Goal: Communication & Community: Connect with others

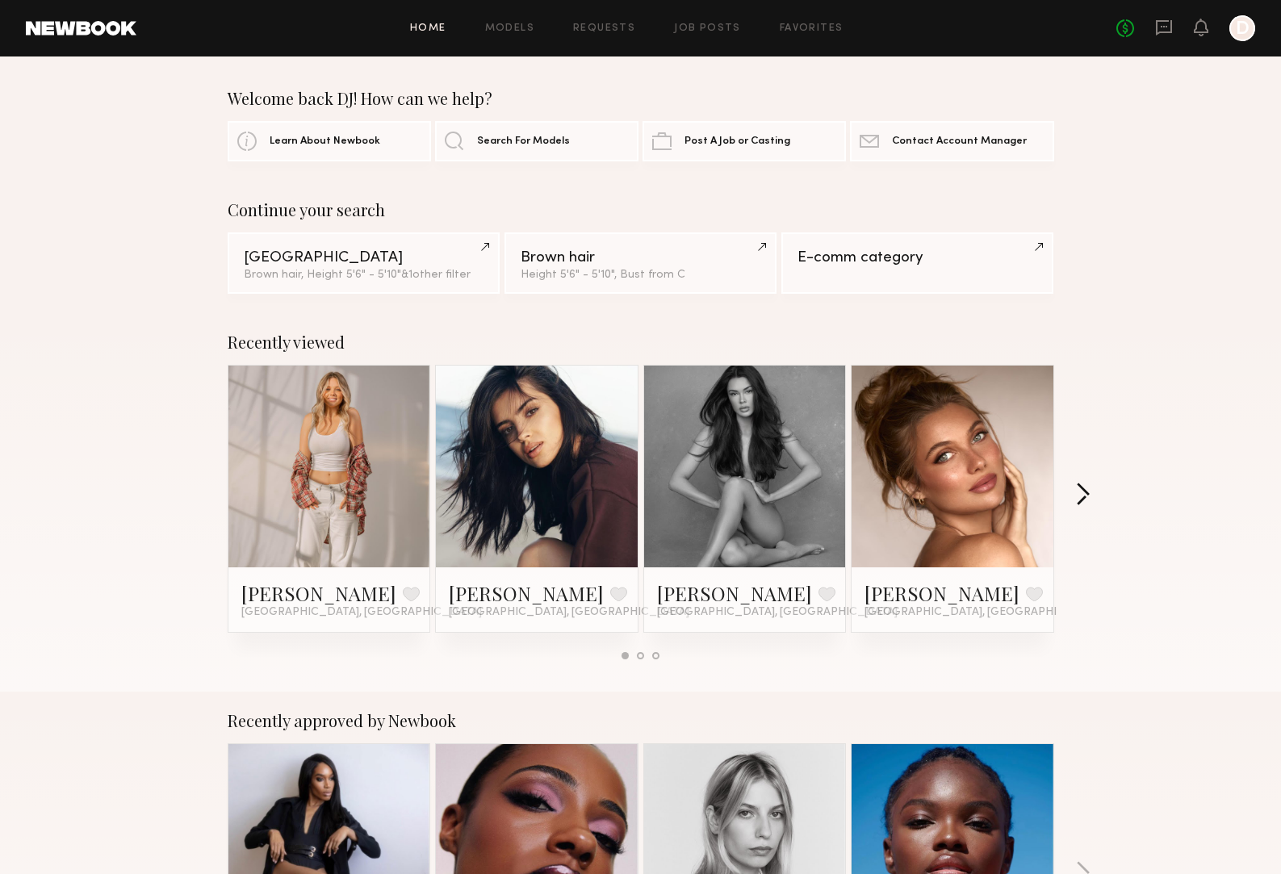
click at [1082, 489] on button "button" at bounding box center [1082, 496] width 15 height 27
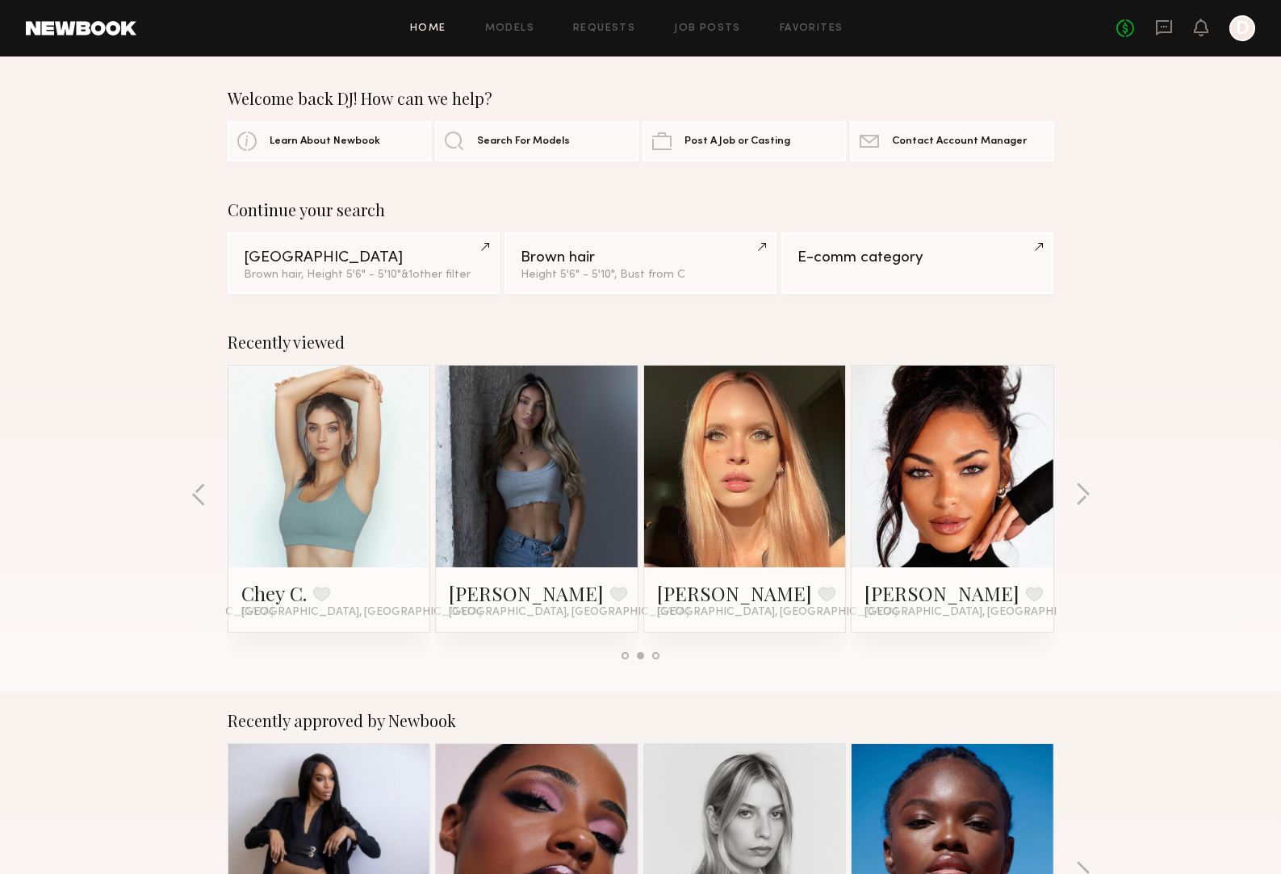
click at [534, 547] on link at bounding box center [537, 467] width 98 height 202
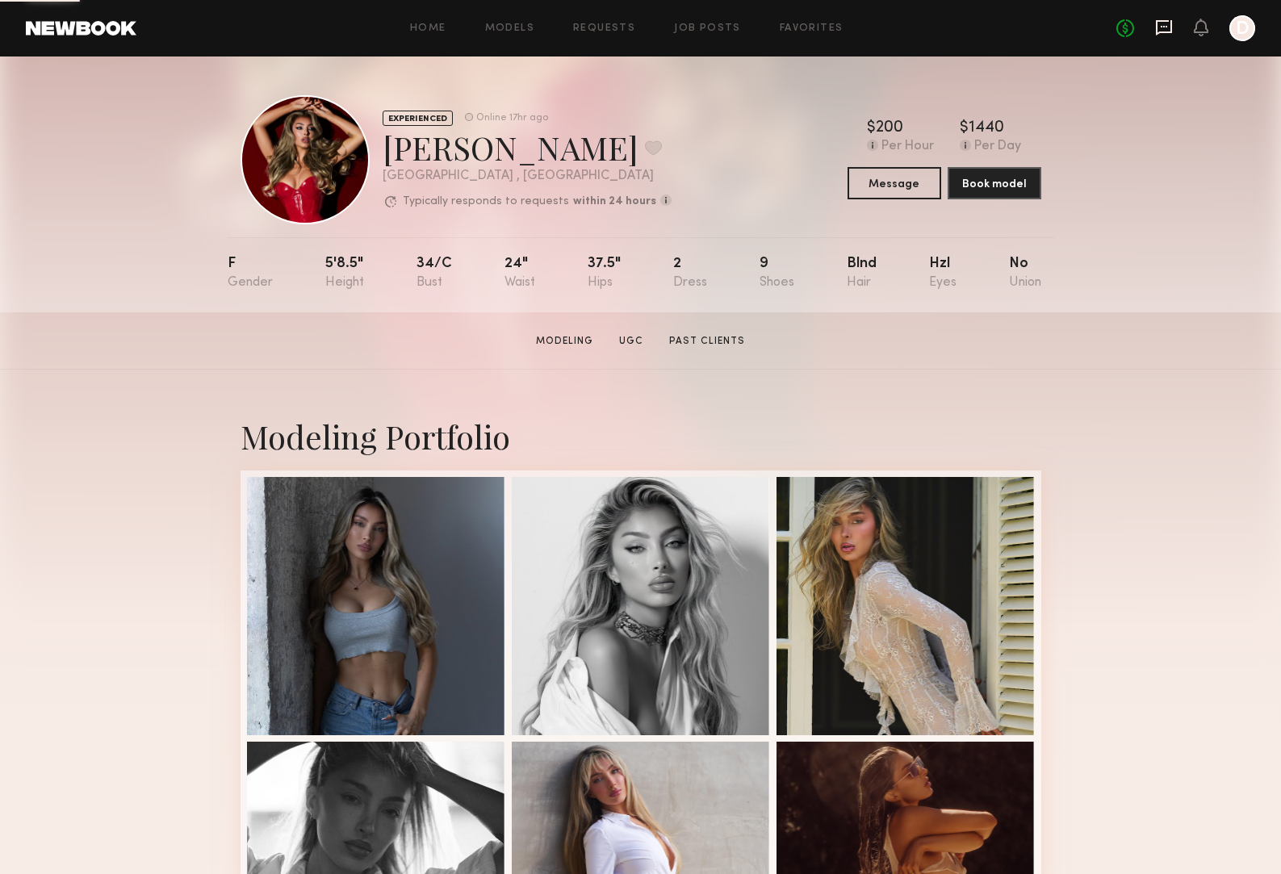
click at [1160, 31] on icon at bounding box center [1164, 27] width 16 height 15
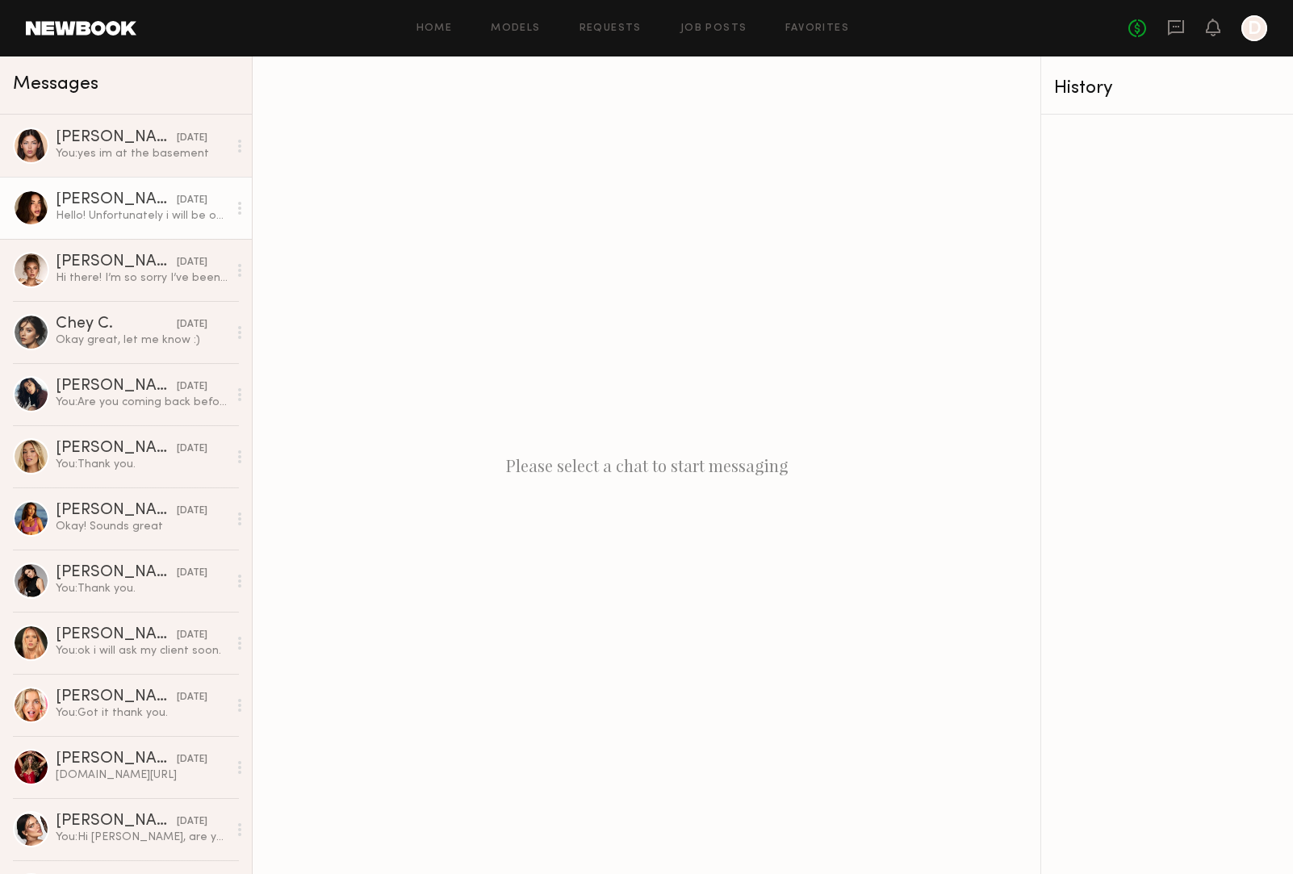
click at [119, 211] on div "Hello! Unfortunately i will be out of town the 13th-17th but would love to work…" at bounding box center [142, 215] width 172 height 15
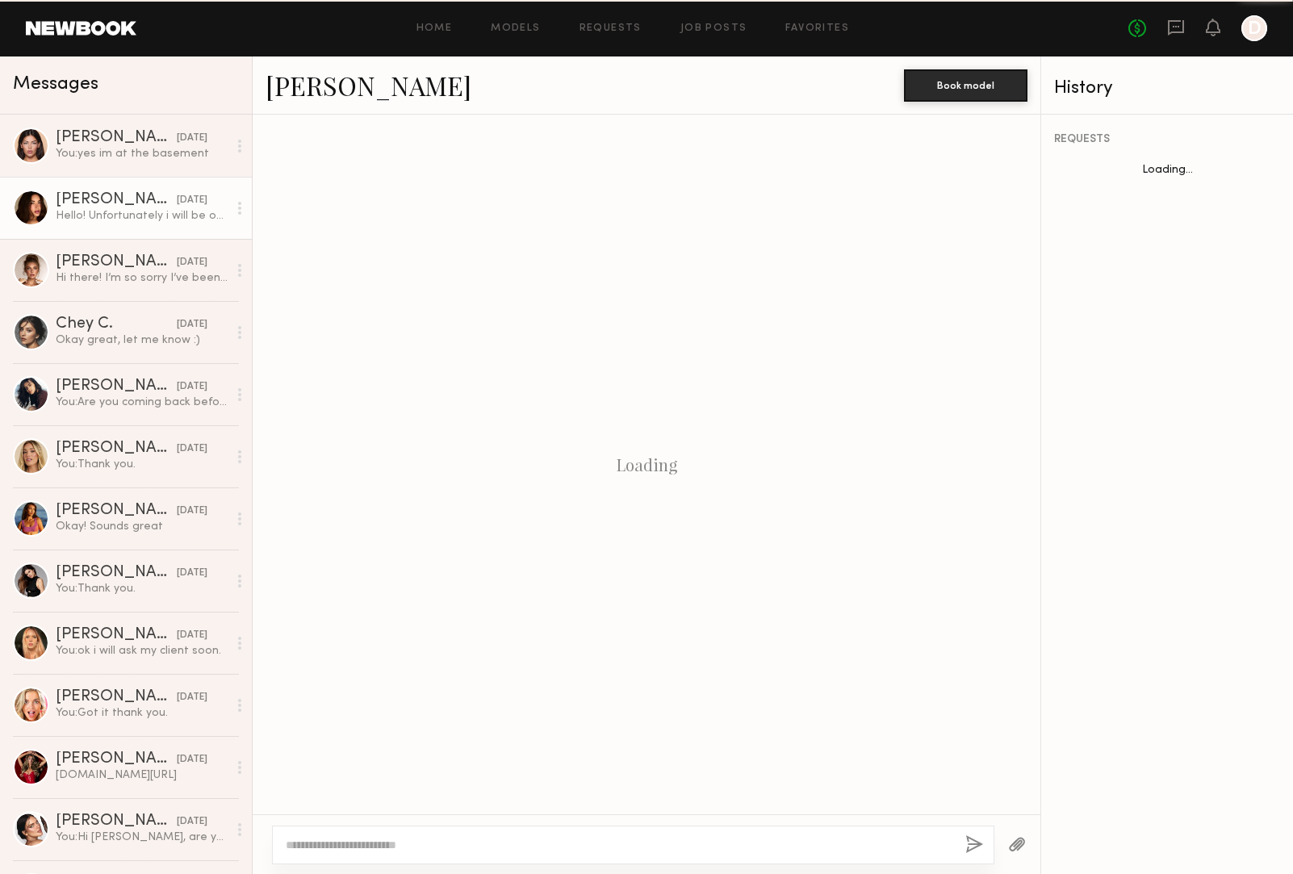
click at [119, 211] on div "Hello! Unfortunately i will be out of town the 13th-17th but would love to work…" at bounding box center [142, 215] width 172 height 15
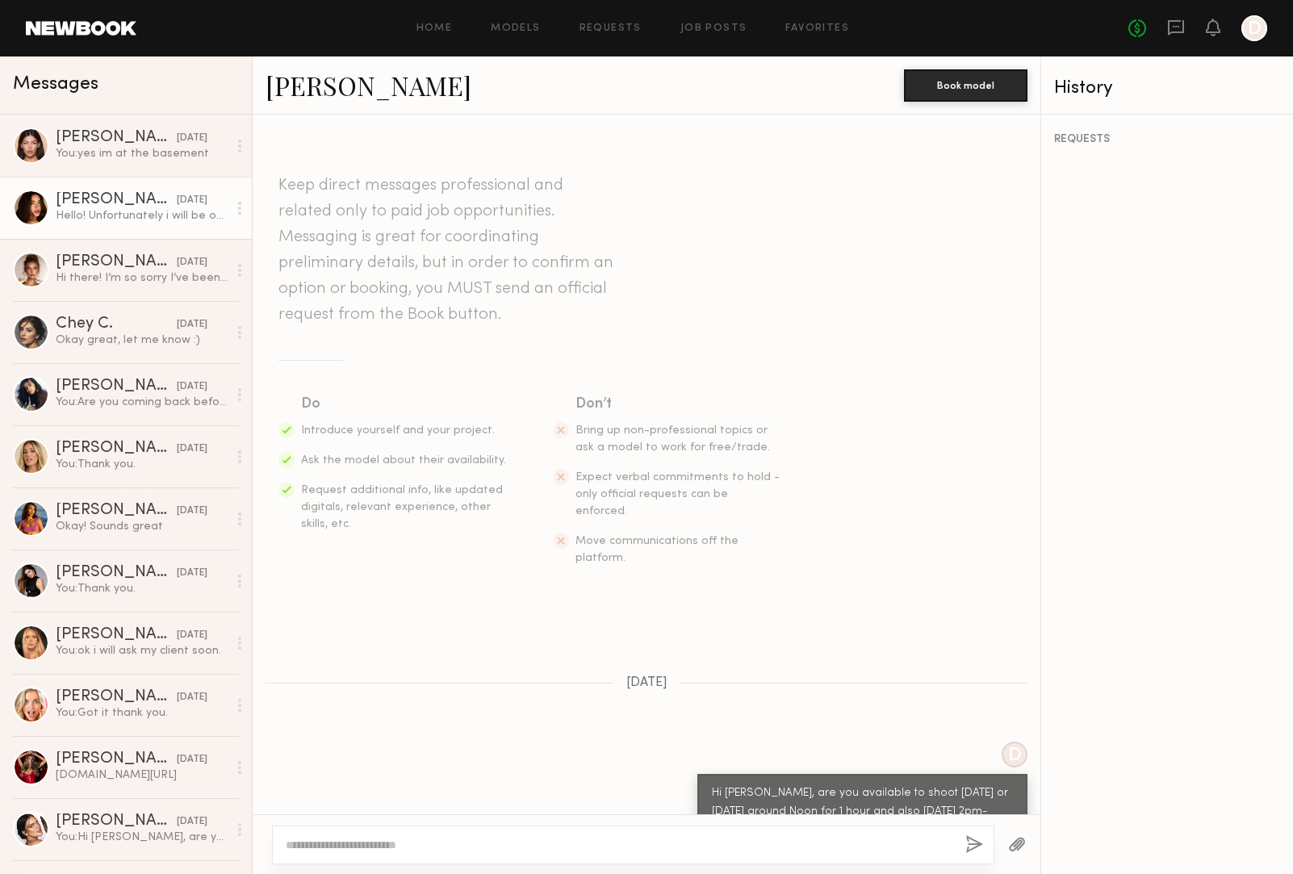
scroll to position [425, 0]
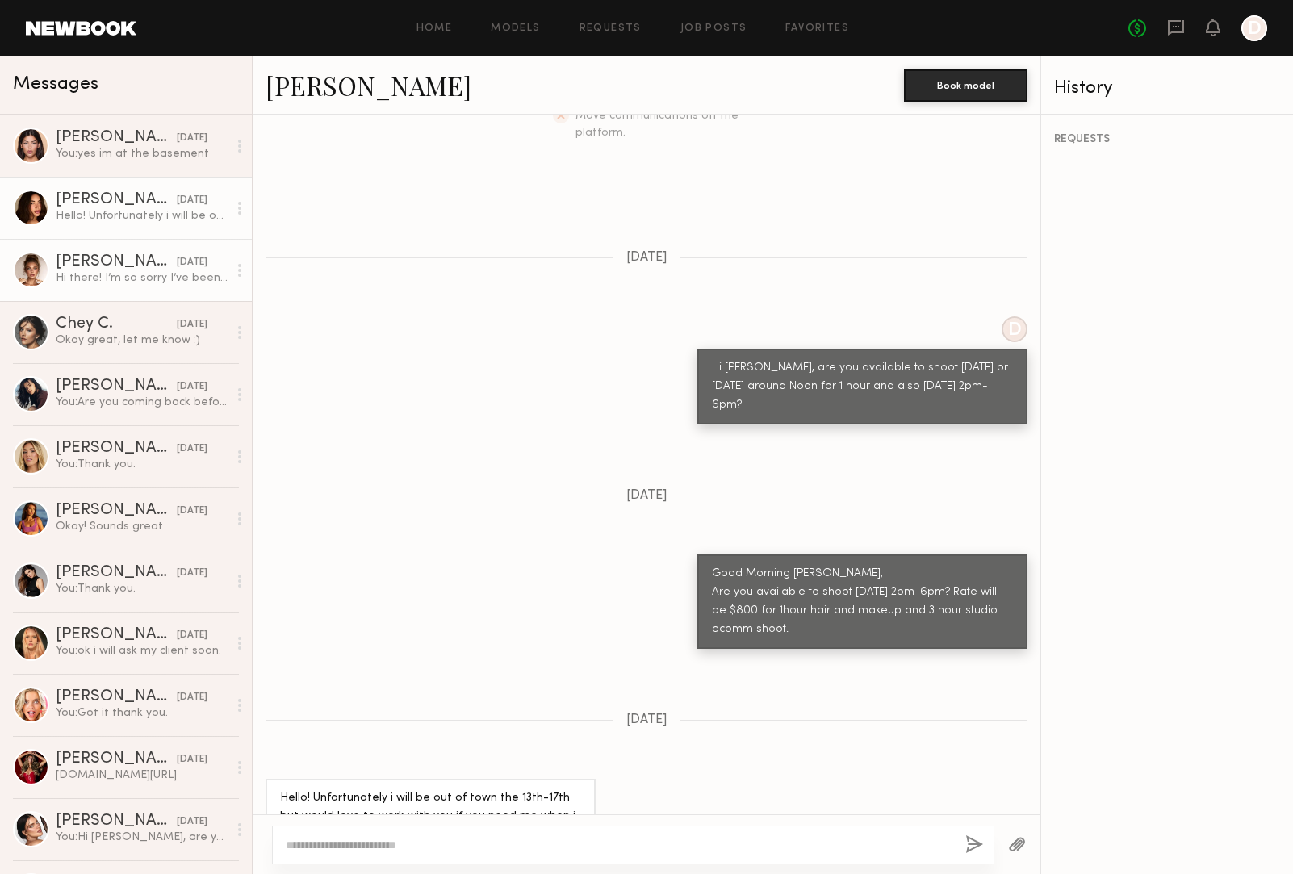
click at [102, 264] on div "[PERSON_NAME]" at bounding box center [116, 262] width 121 height 16
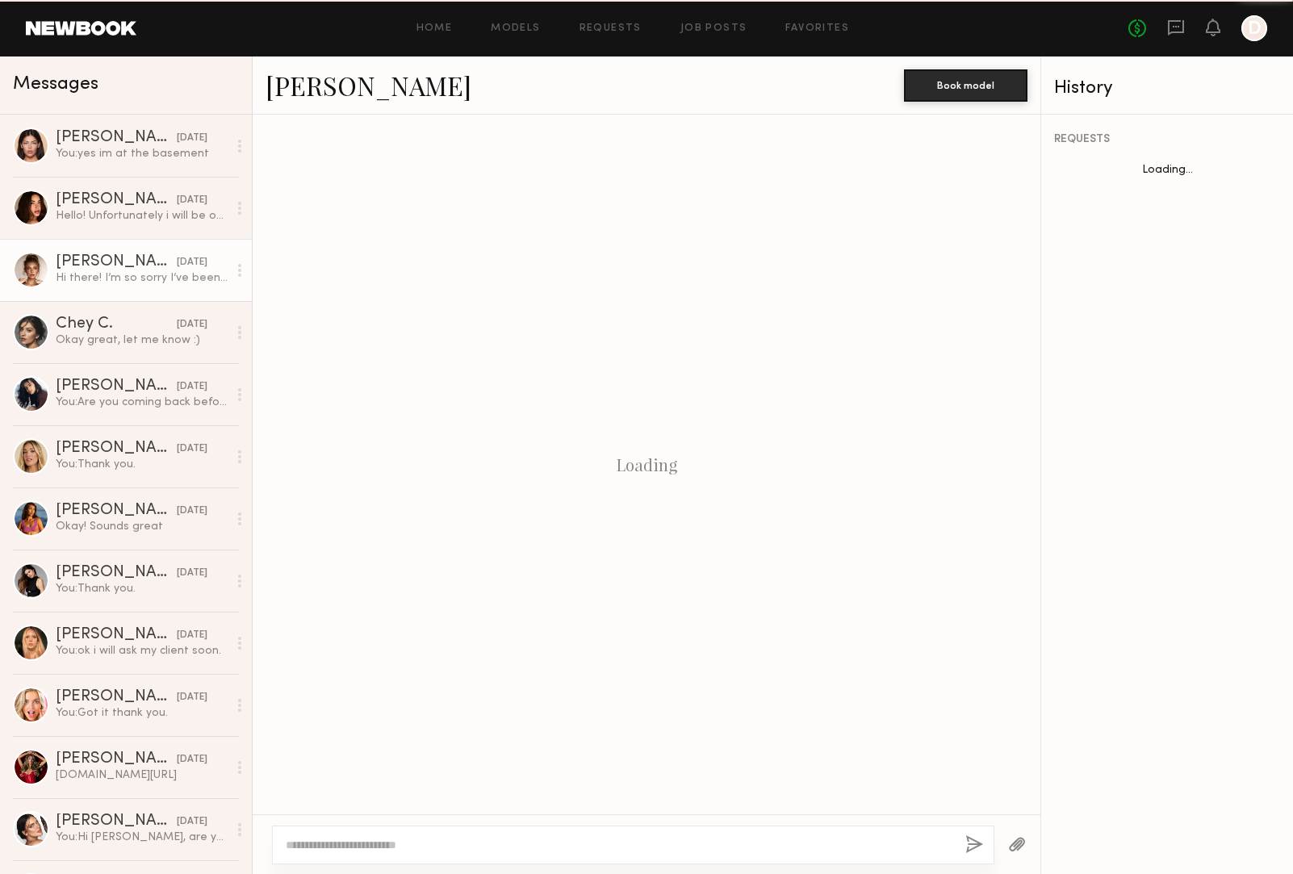
click at [103, 264] on div "[PERSON_NAME]" at bounding box center [116, 262] width 121 height 16
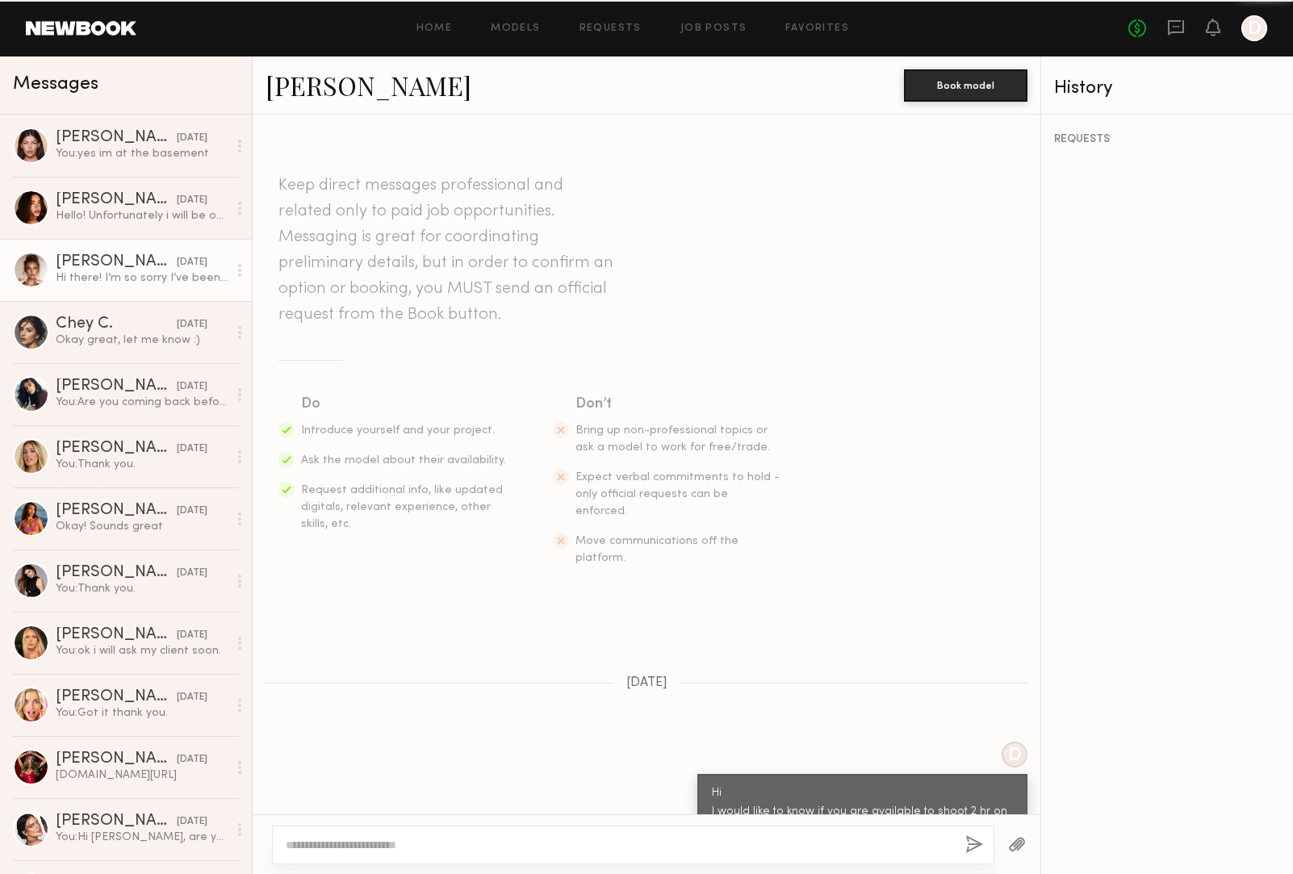
scroll to position [925, 0]
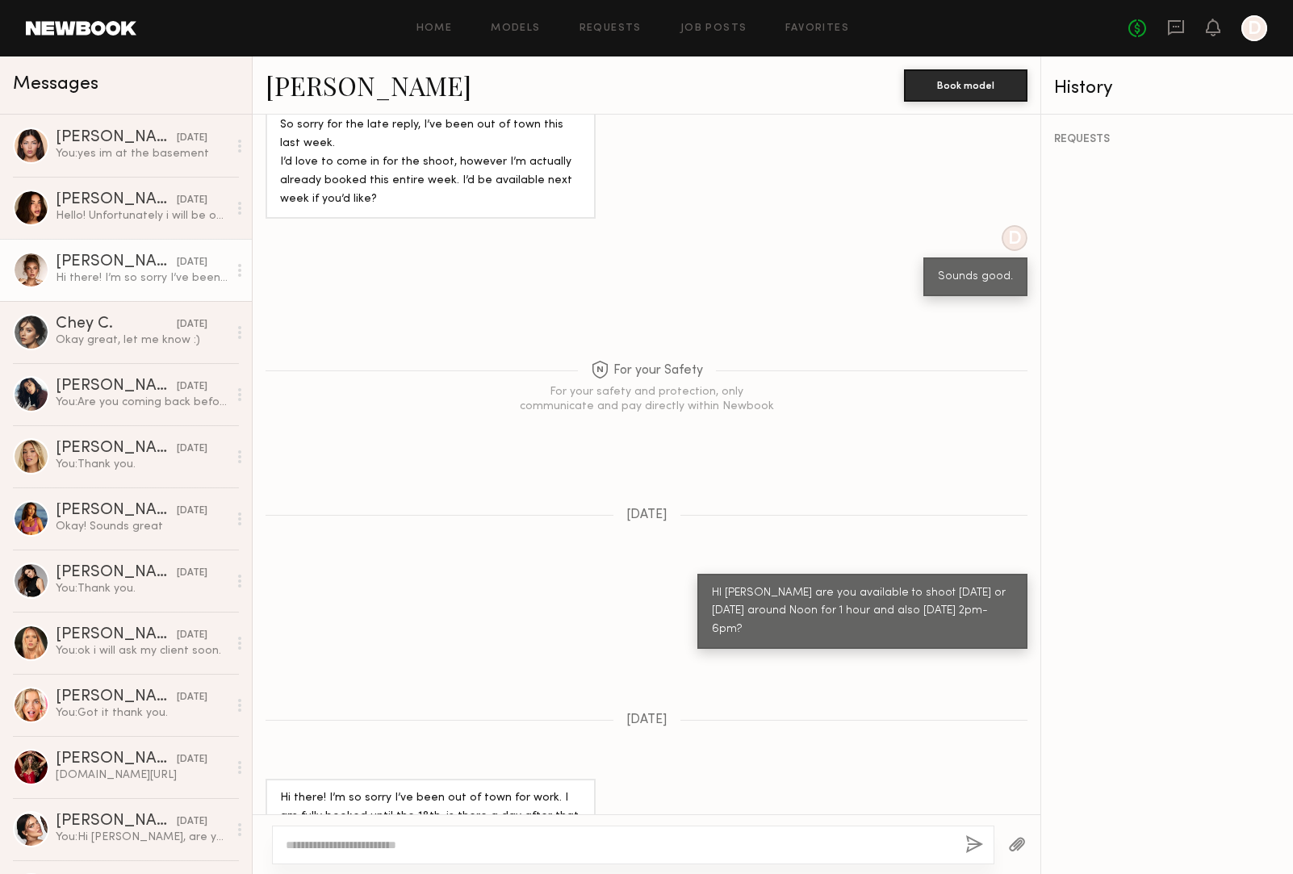
click at [78, 262] on div "[PERSON_NAME]" at bounding box center [116, 262] width 121 height 16
click at [85, 263] on div "[PERSON_NAME]" at bounding box center [116, 262] width 121 height 16
click at [28, 274] on div at bounding box center [31, 270] width 36 height 36
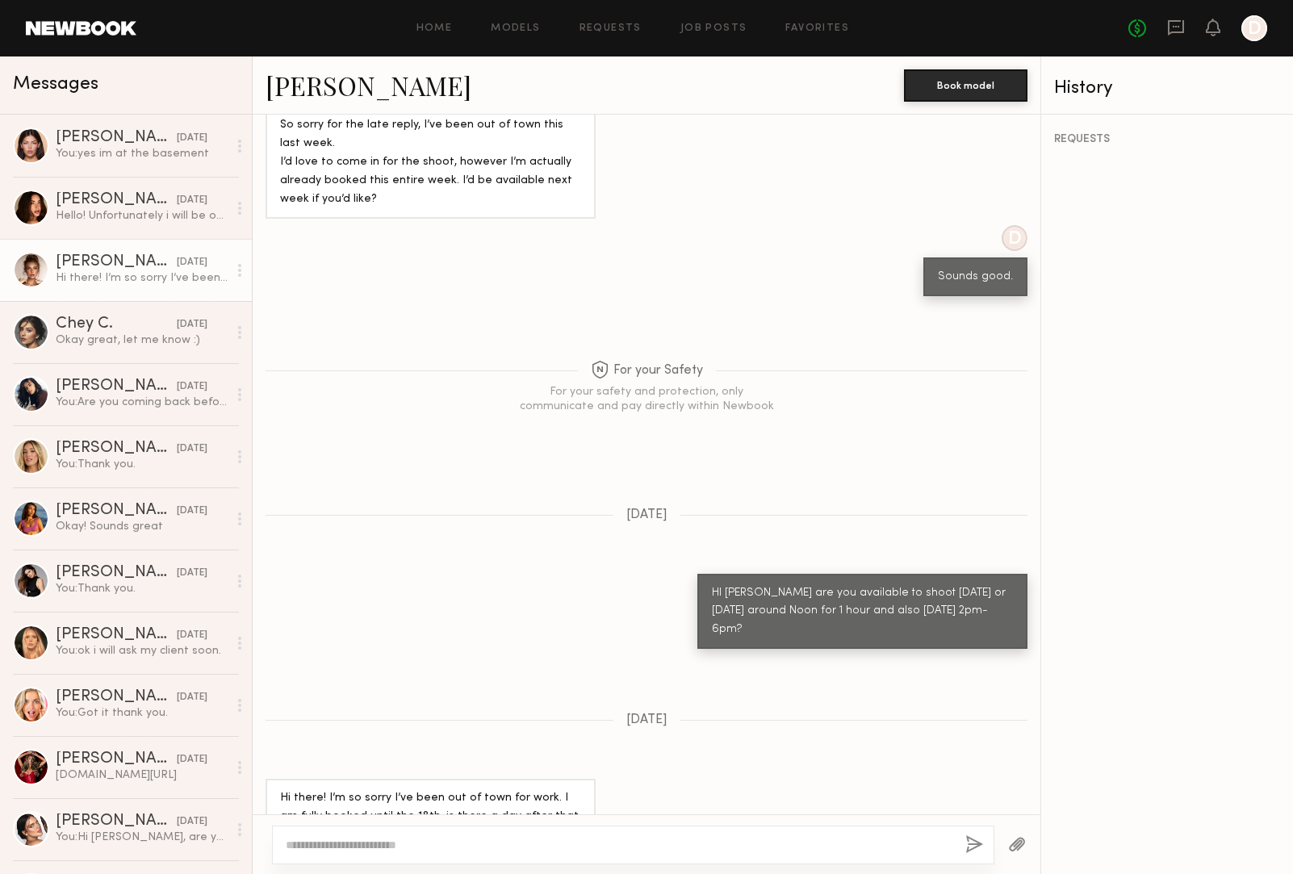
click at [28, 274] on div at bounding box center [31, 270] width 36 height 36
click at [74, 262] on div "[PERSON_NAME]" at bounding box center [116, 262] width 121 height 16
click at [65, 260] on div "[PERSON_NAME]" at bounding box center [116, 262] width 121 height 16
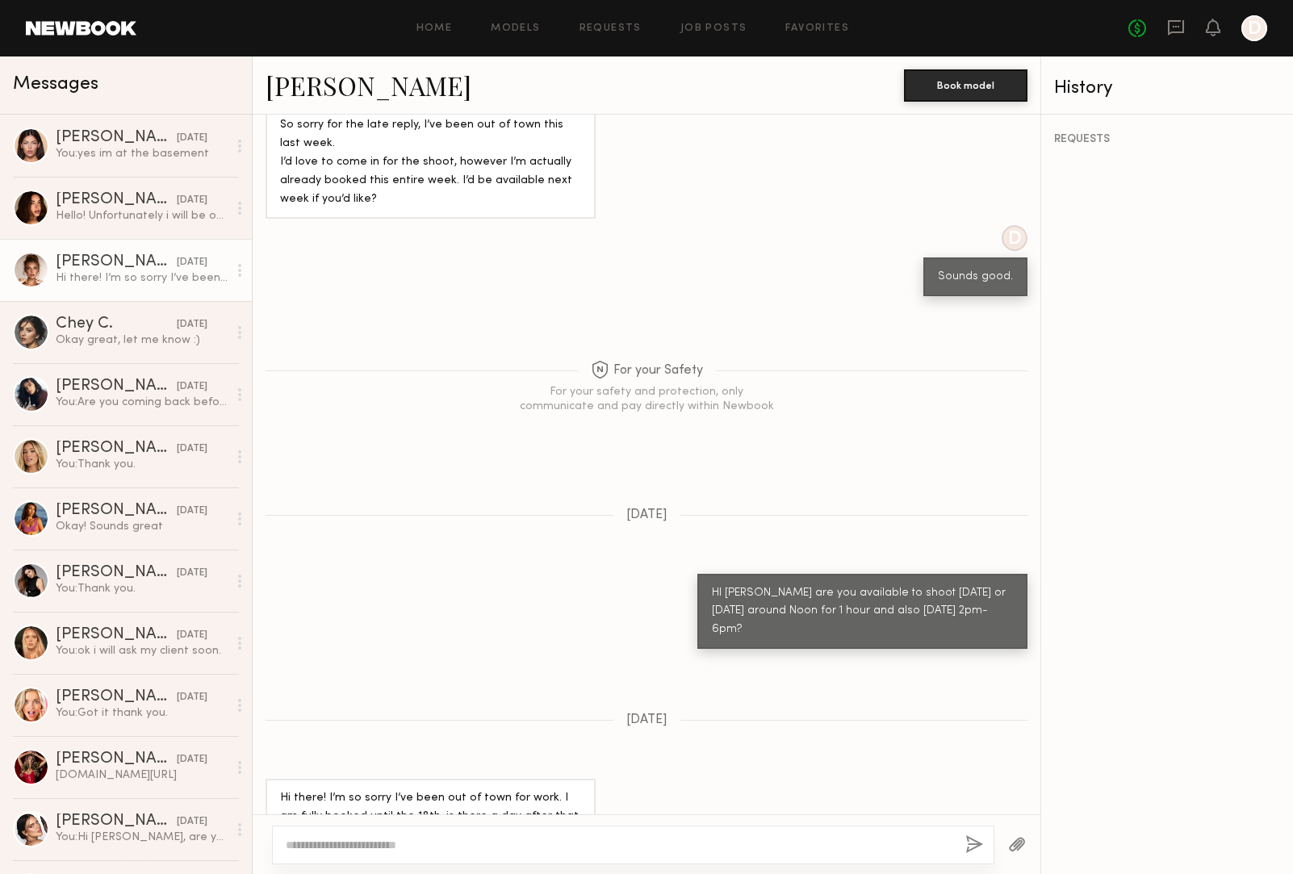
click at [379, 839] on textarea at bounding box center [619, 845] width 667 height 16
click at [527, 843] on textarea "**********" at bounding box center [619, 845] width 667 height 16
type textarea "**********"
click at [323, 98] on link "[PERSON_NAME]" at bounding box center [369, 85] width 206 height 35
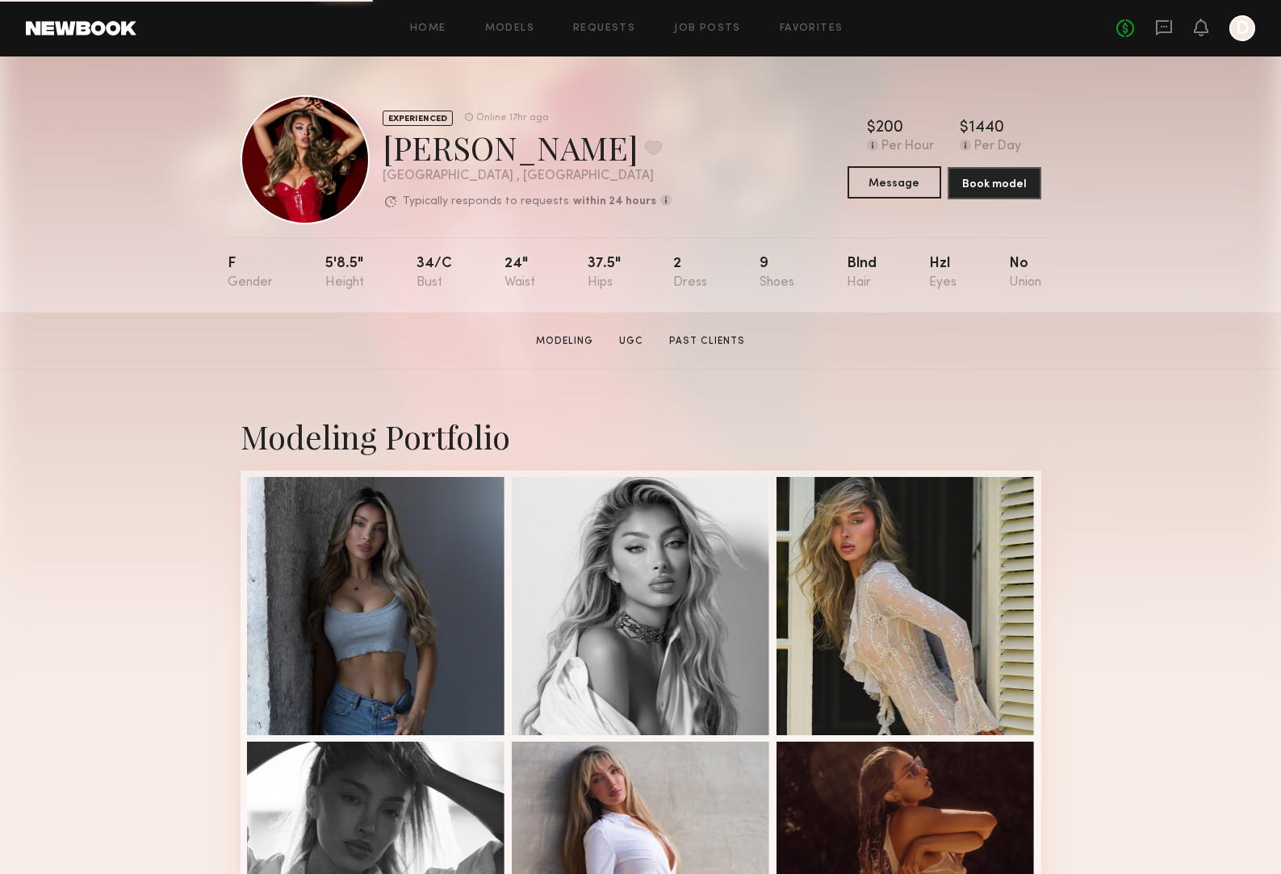
click at [882, 188] on button "Message" at bounding box center [895, 182] width 94 height 32
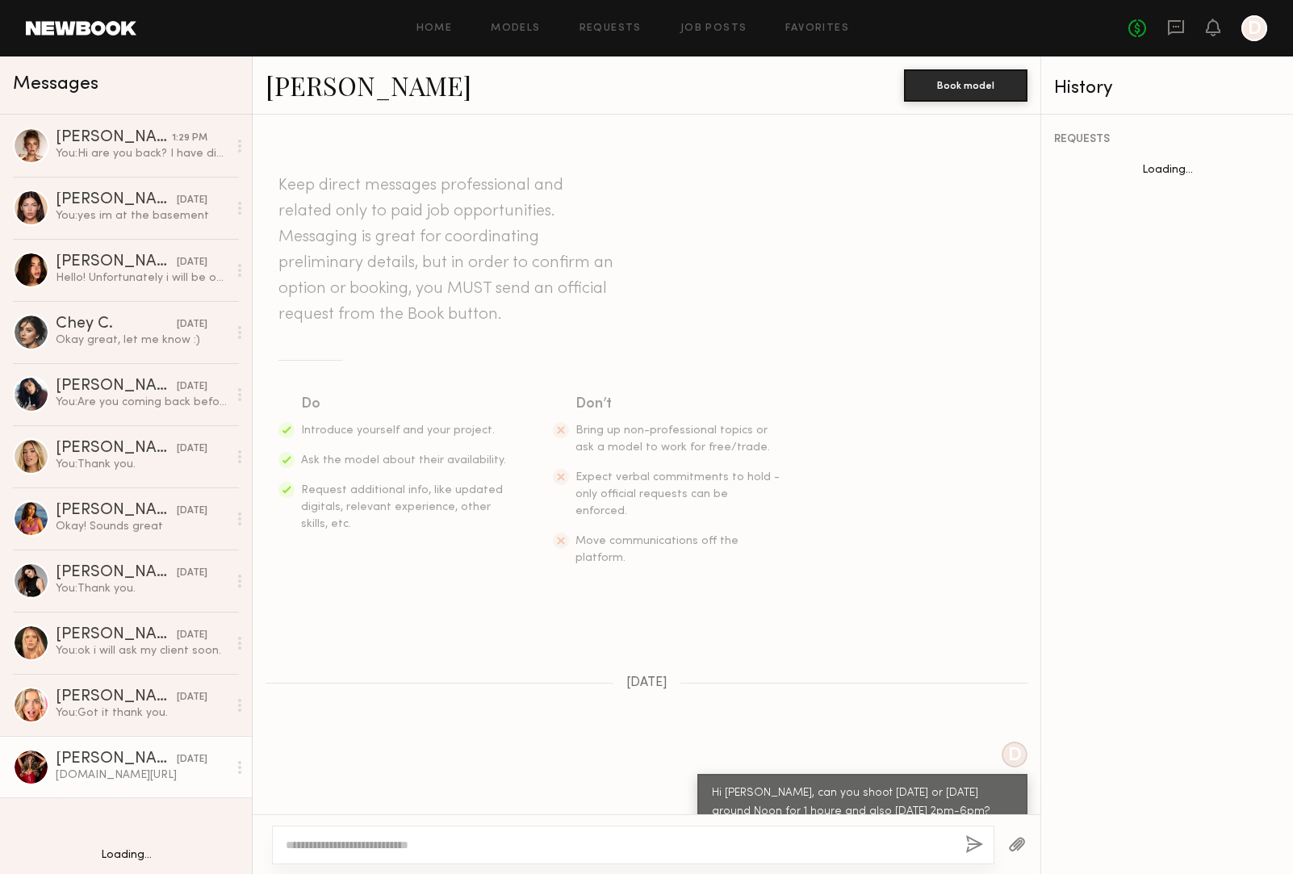
scroll to position [370, 0]
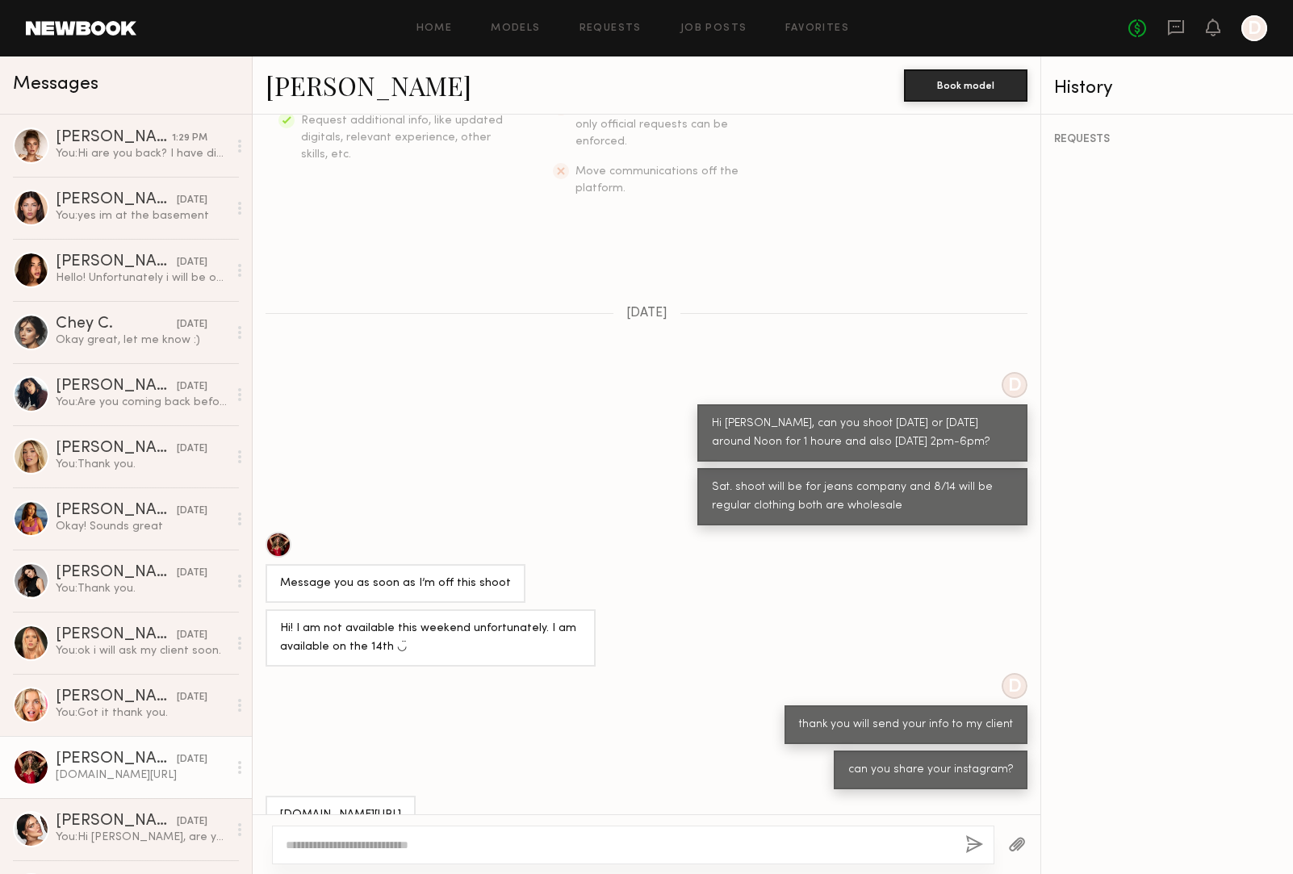
click at [387, 853] on textarea at bounding box center [619, 845] width 667 height 16
type textarea "**********"
drag, startPoint x: 455, startPoint y: 774, endPoint x: 272, endPoint y: 784, distance: 183.5
click at [277, 796] on div "[DOMAIN_NAME][URL]" at bounding box center [341, 815] width 150 height 39
copy div "[DOMAIN_NAME][URL]"
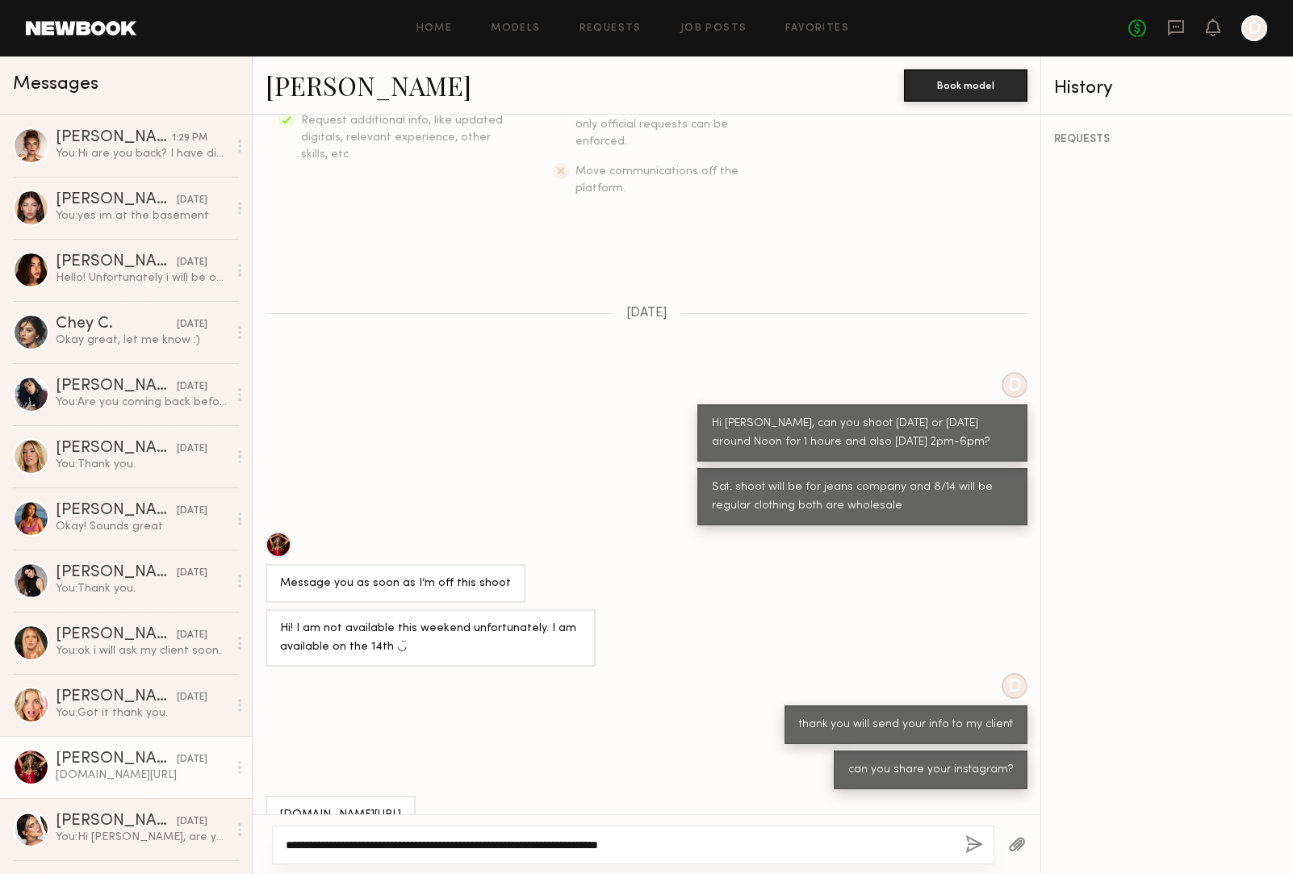
click at [746, 849] on textarea "**********" at bounding box center [619, 845] width 667 height 16
click at [975, 842] on button "button" at bounding box center [975, 846] width 18 height 20
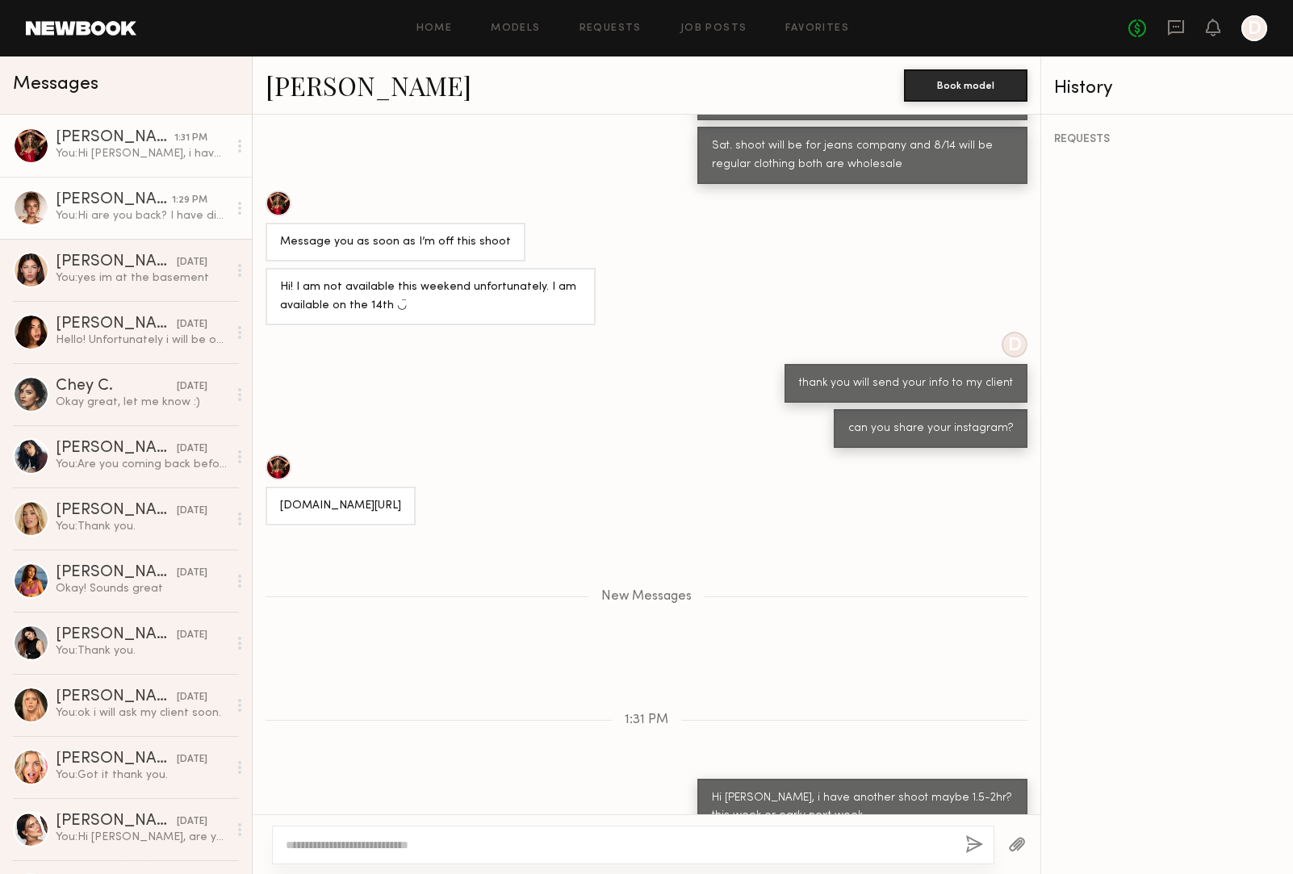
click at [174, 204] on div "1:29 PM" at bounding box center [190, 200] width 36 height 15
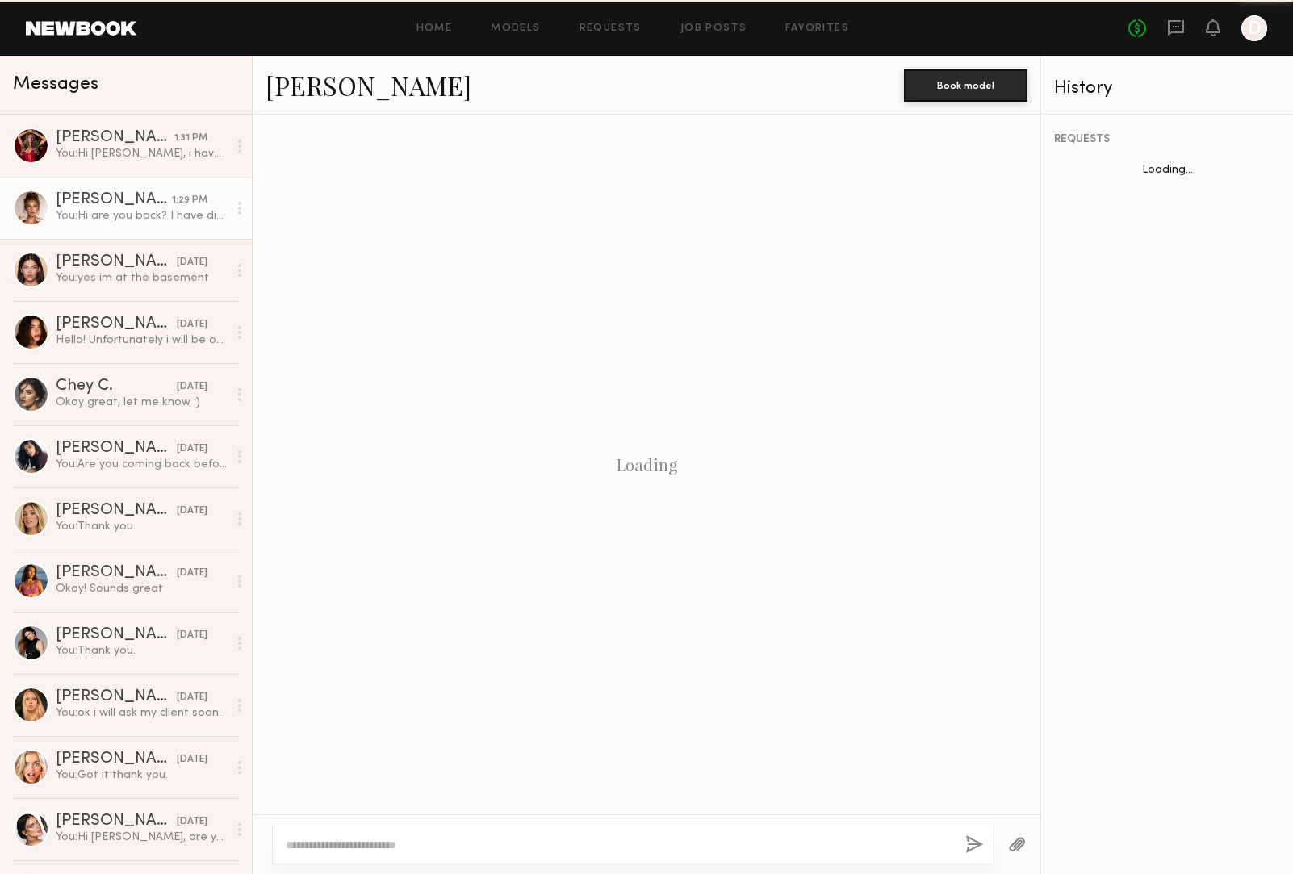
click at [174, 204] on div "1:29 PM" at bounding box center [190, 200] width 36 height 15
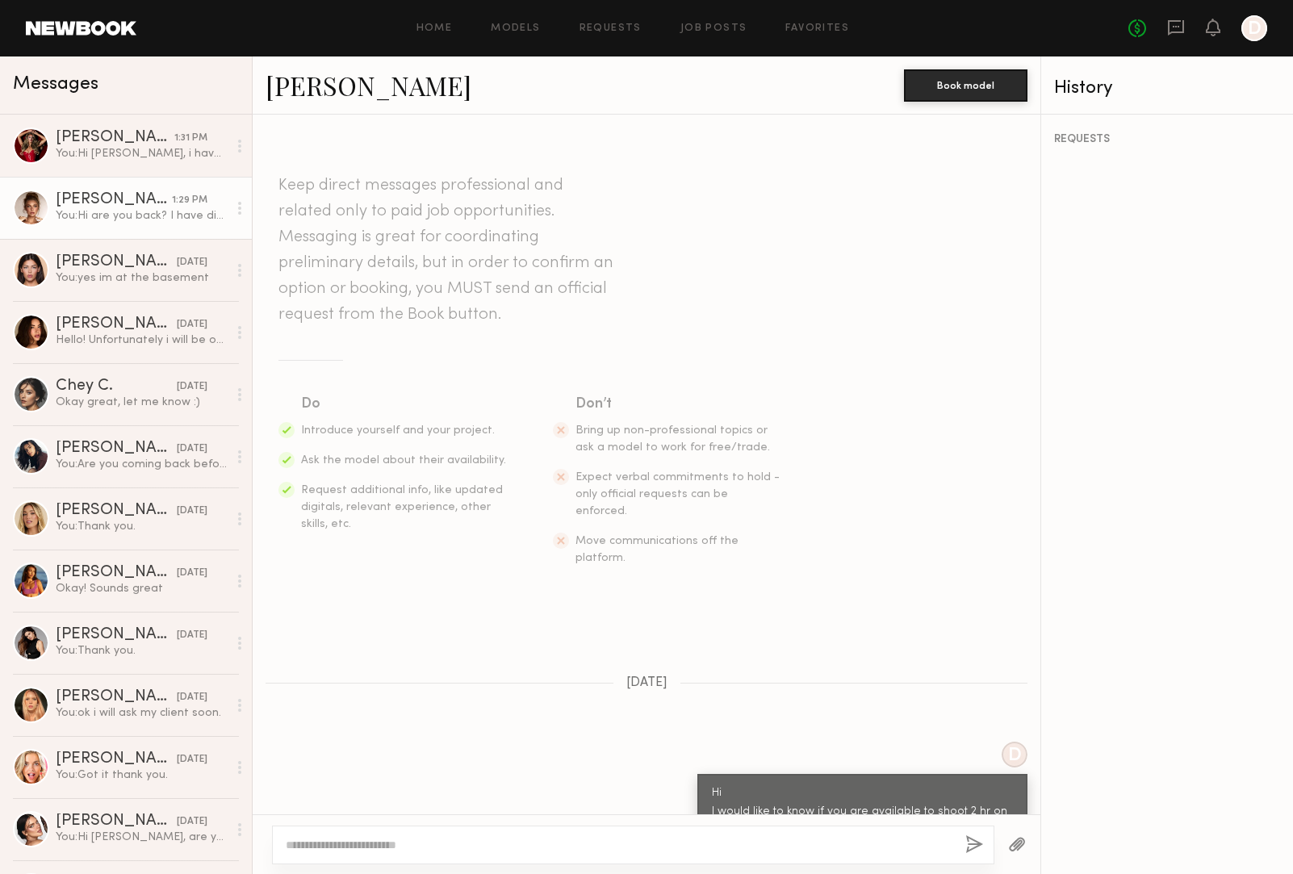
scroll to position [1144, 0]
